Goal: Task Accomplishment & Management: Manage account settings

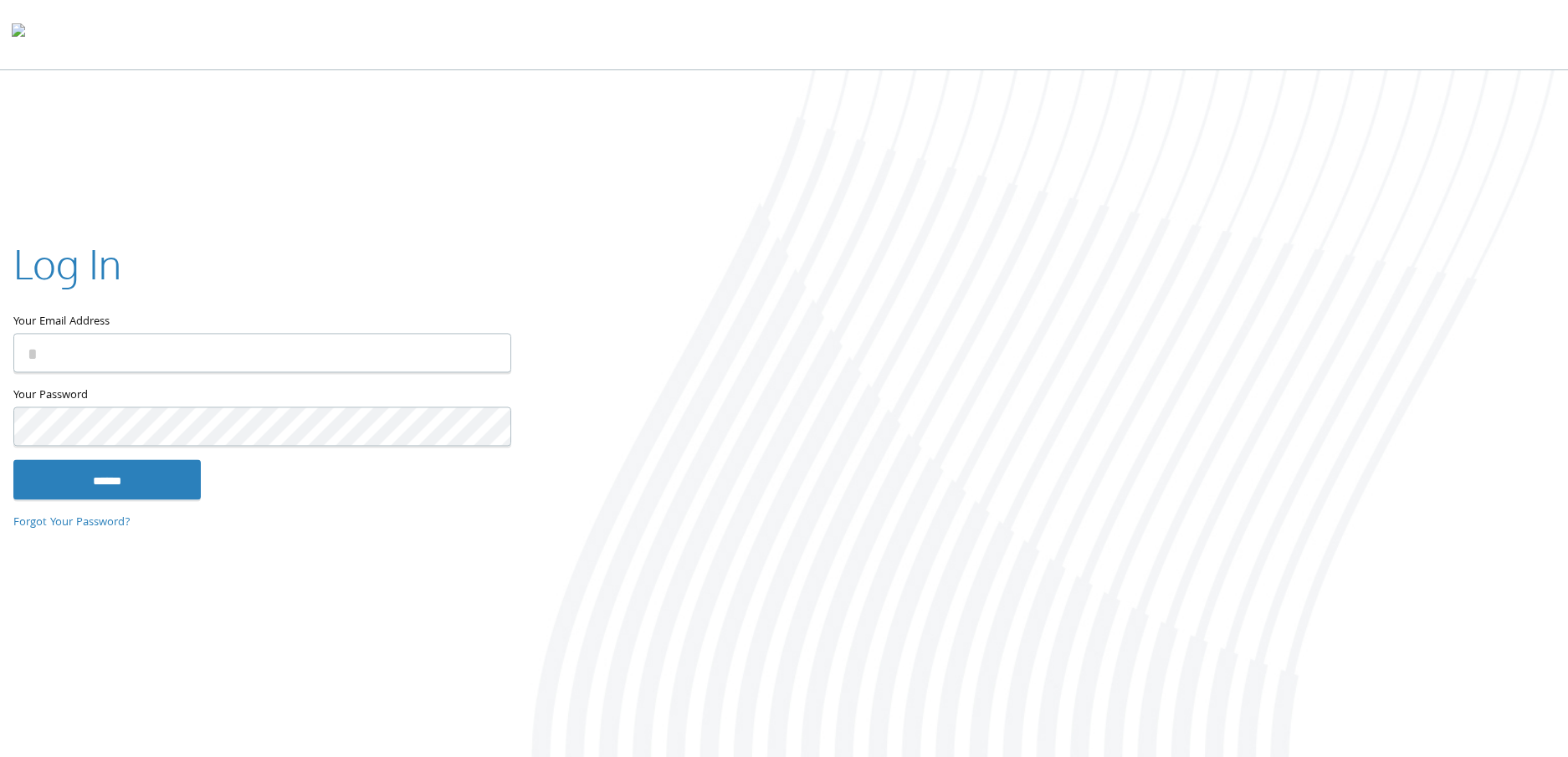
click at [196, 351] on input "Your Email Address" at bounding box center [262, 352] width 498 height 39
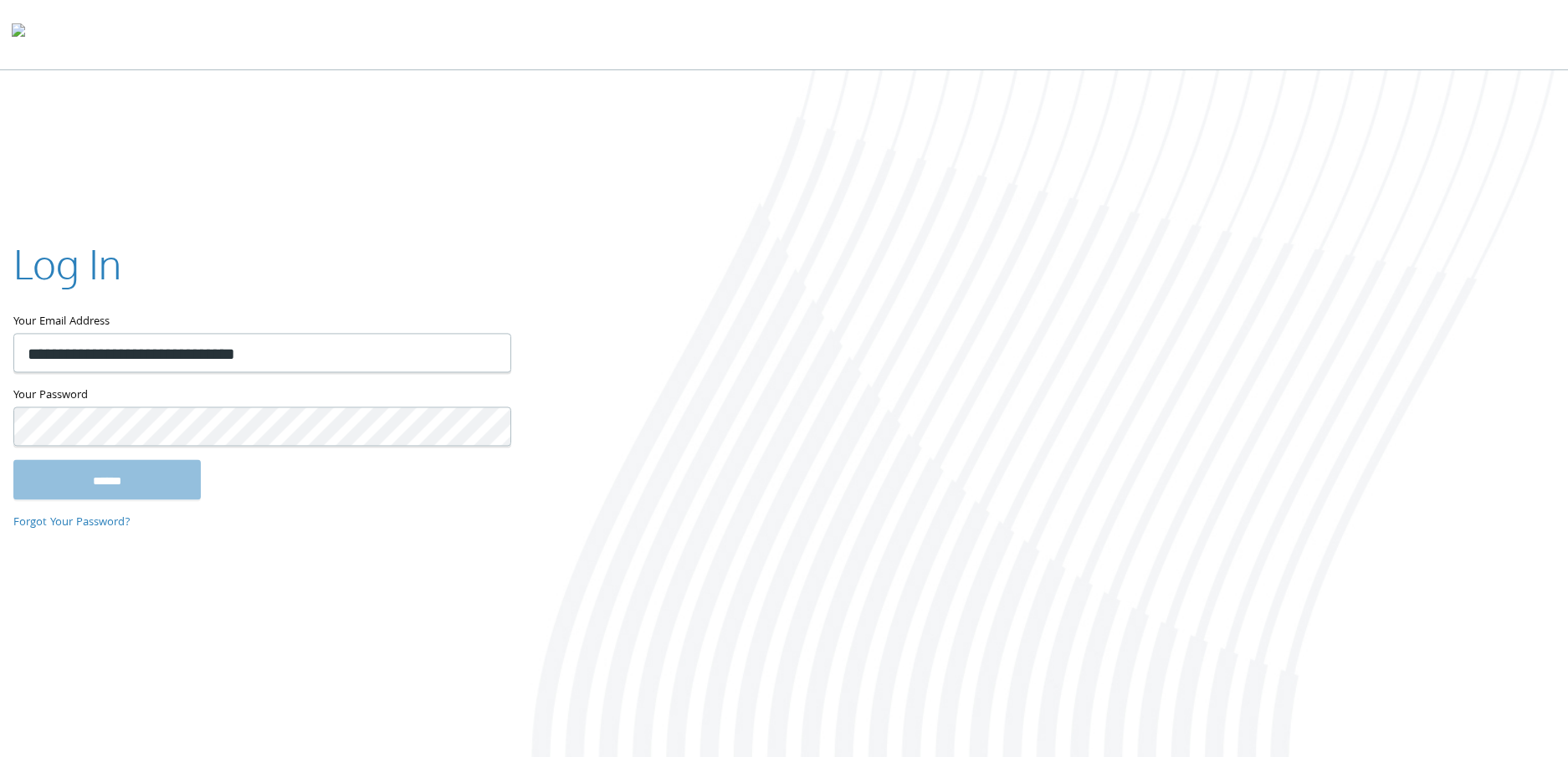
type input "**********"
click at [14, 459] on input "******" at bounding box center [107, 478] width 187 height 40
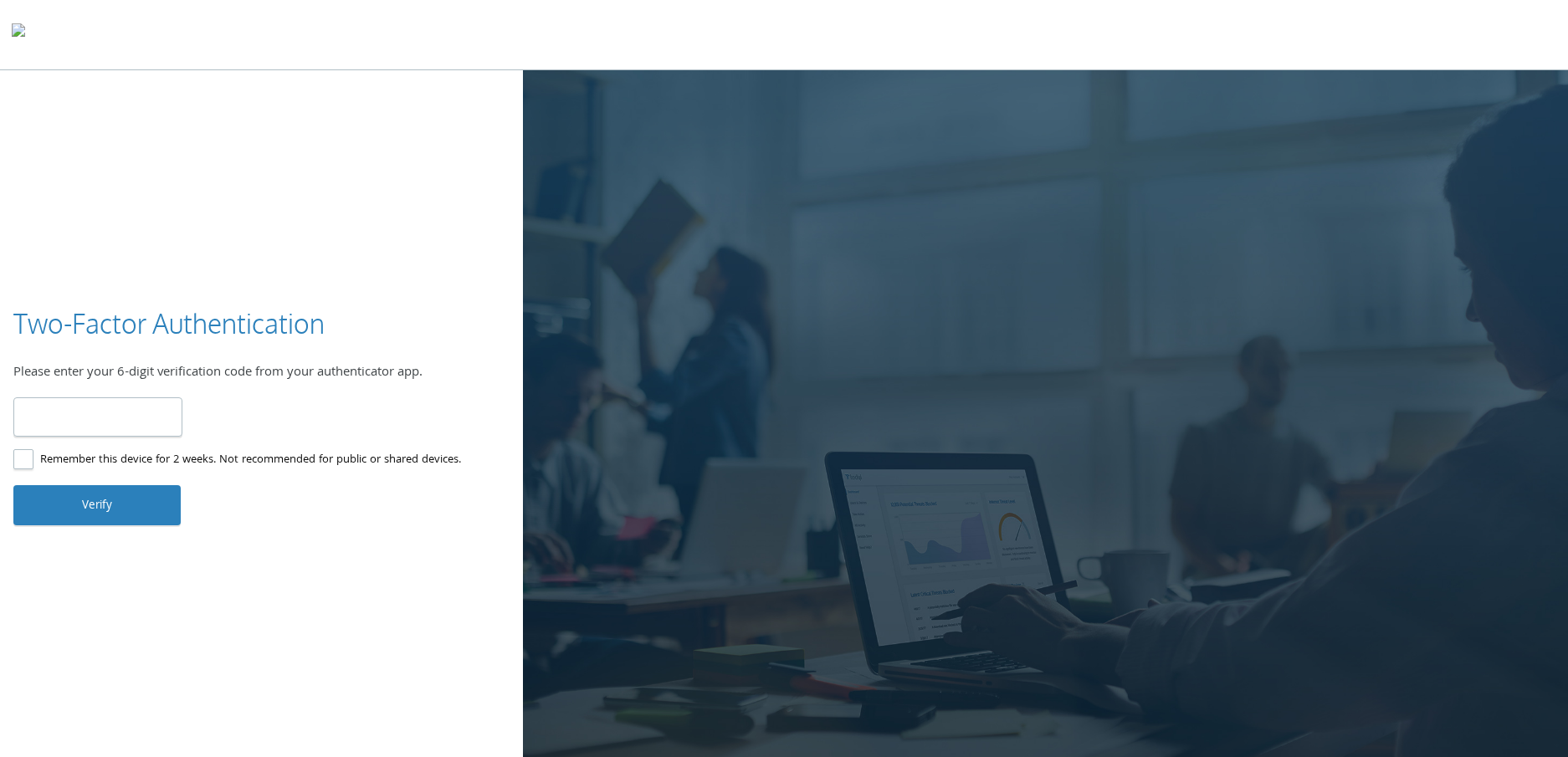
type input "******"
